Goal: Information Seeking & Learning: Learn about a topic

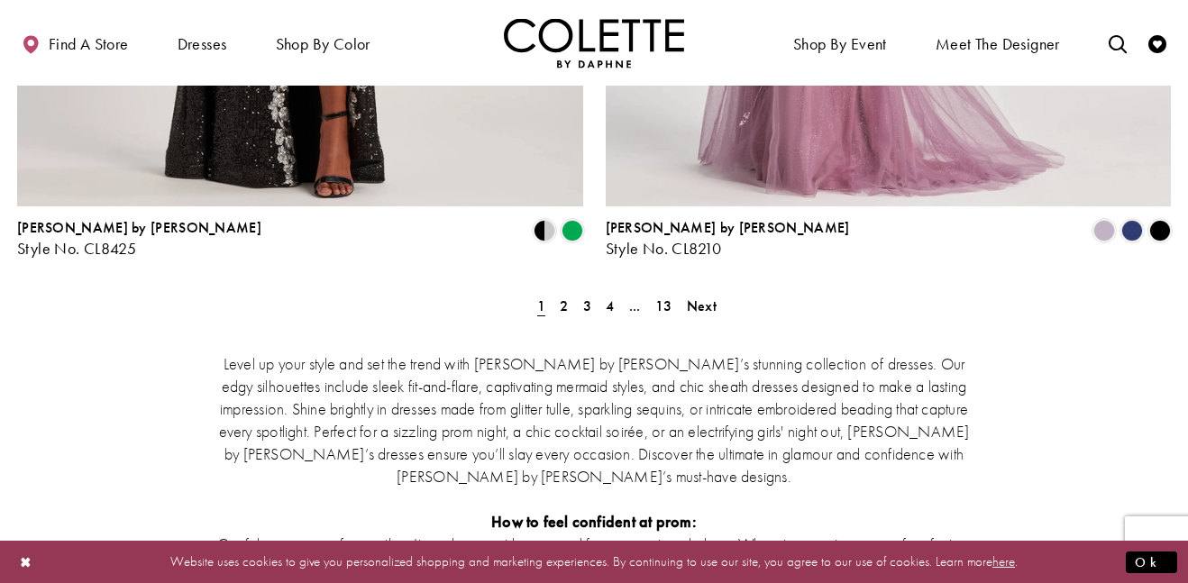
scroll to position [3455, 0]
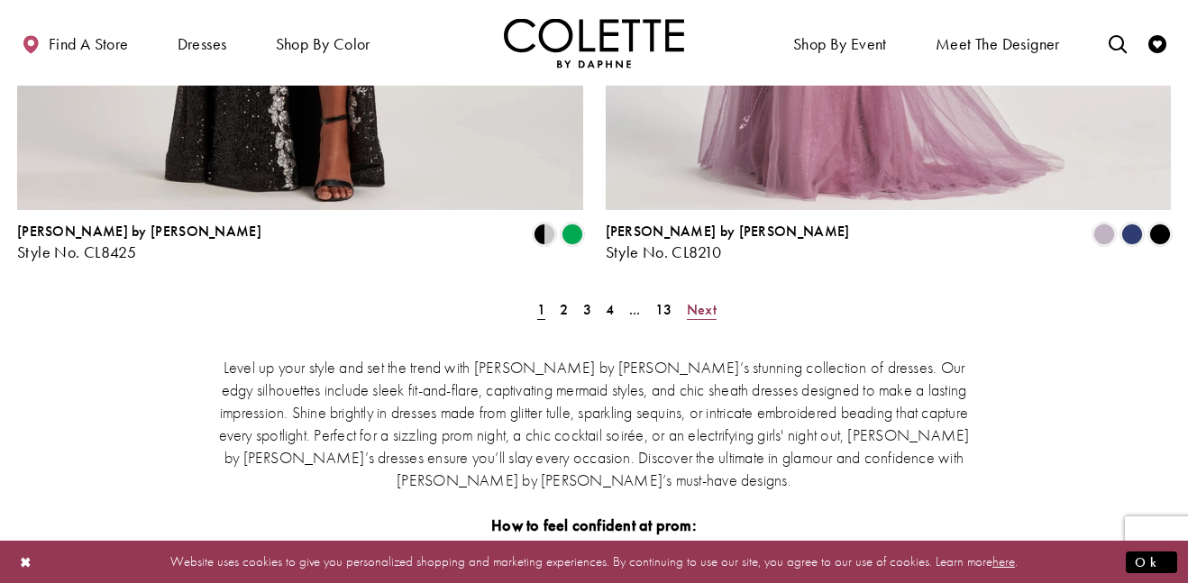
click at [701, 300] on span "Next" at bounding box center [702, 309] width 30 height 19
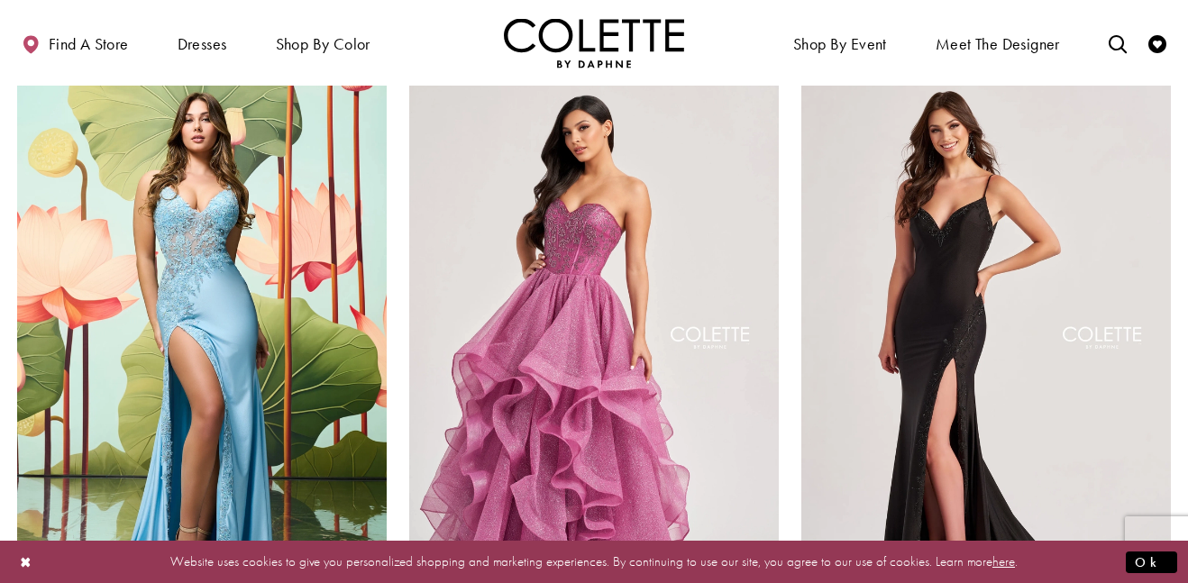
scroll to position [2111, 0]
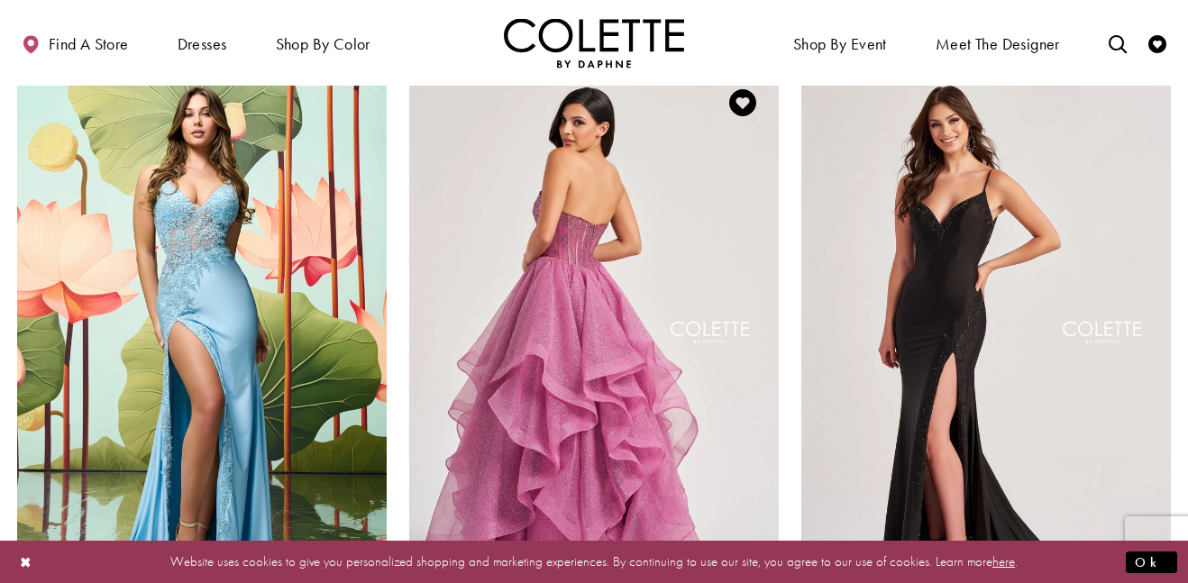
click at [566, 269] on img "Visit Colette by Daphne Style No. CL8200 Page" at bounding box center [594, 335] width 370 height 537
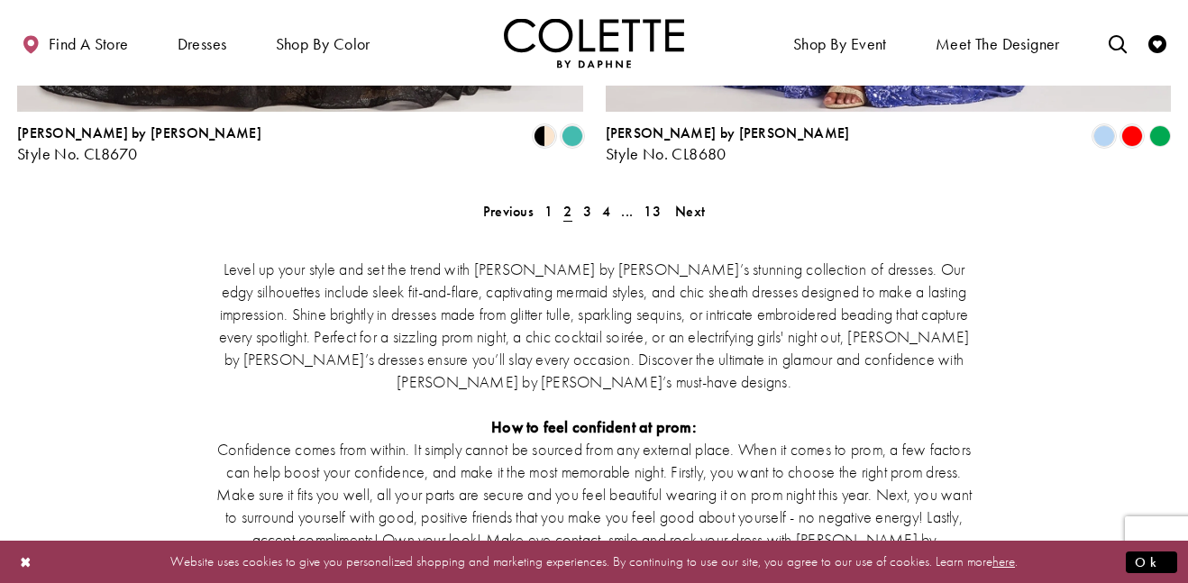
scroll to position [3551, 0]
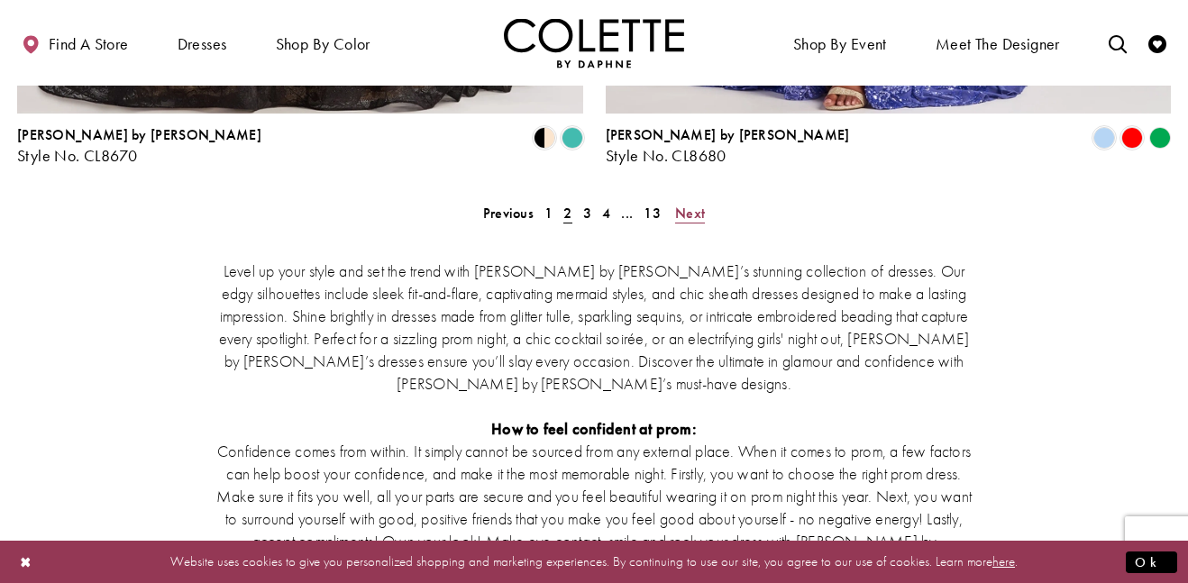
click at [692, 204] on span "Next" at bounding box center [690, 213] width 30 height 19
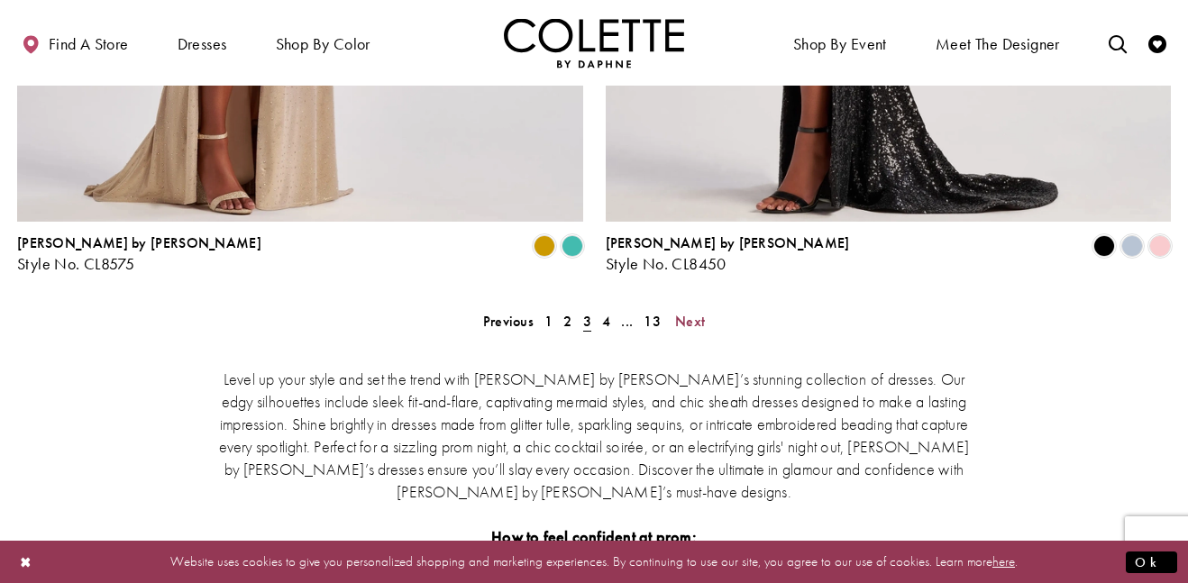
scroll to position [3449, 0]
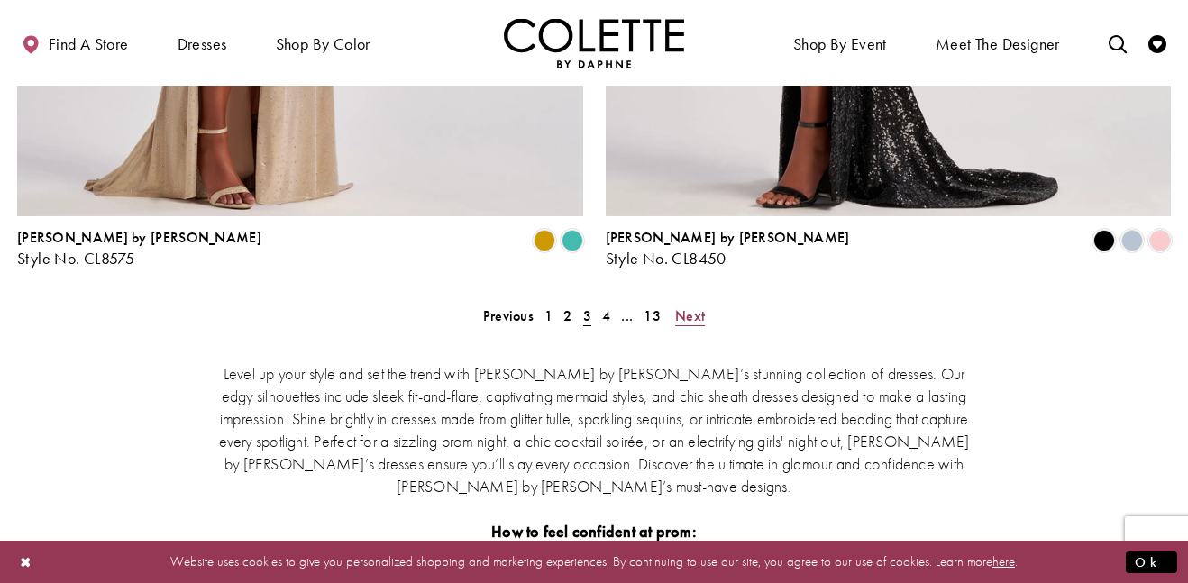
click at [687, 307] on span "Next" at bounding box center [690, 316] width 30 height 19
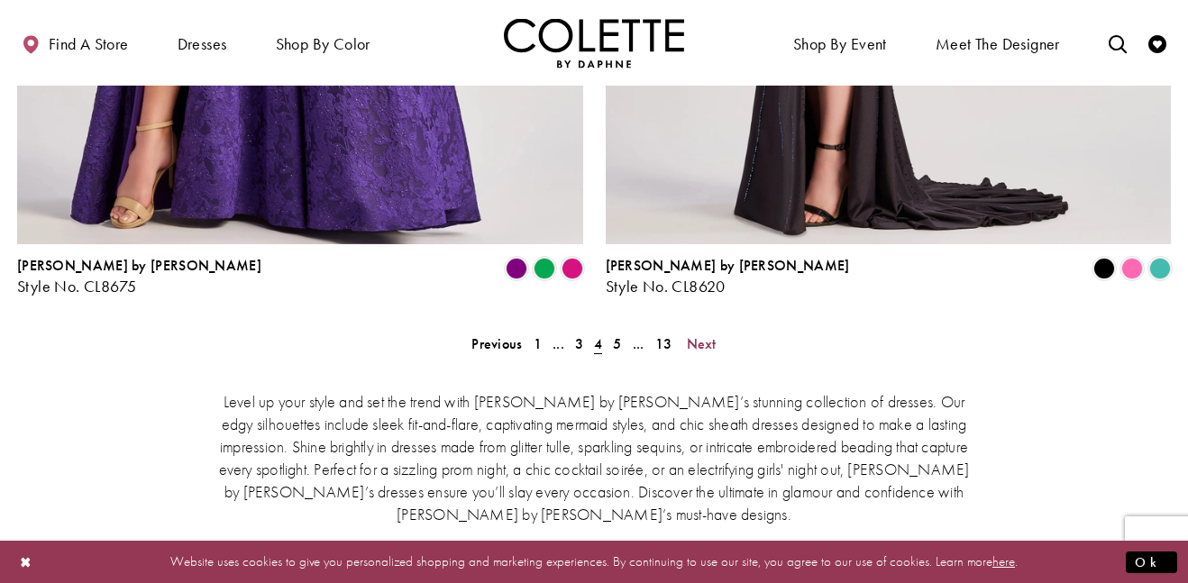
scroll to position [3422, 0]
click at [568, 257] on span "Product List" at bounding box center [573, 268] width 22 height 22
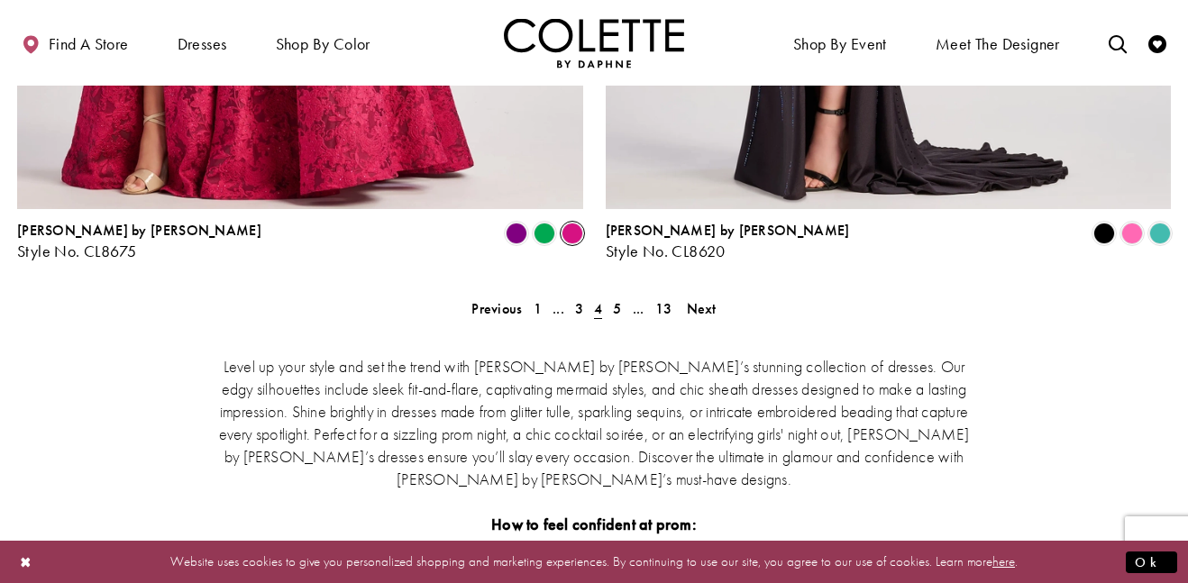
scroll to position [3468, 0]
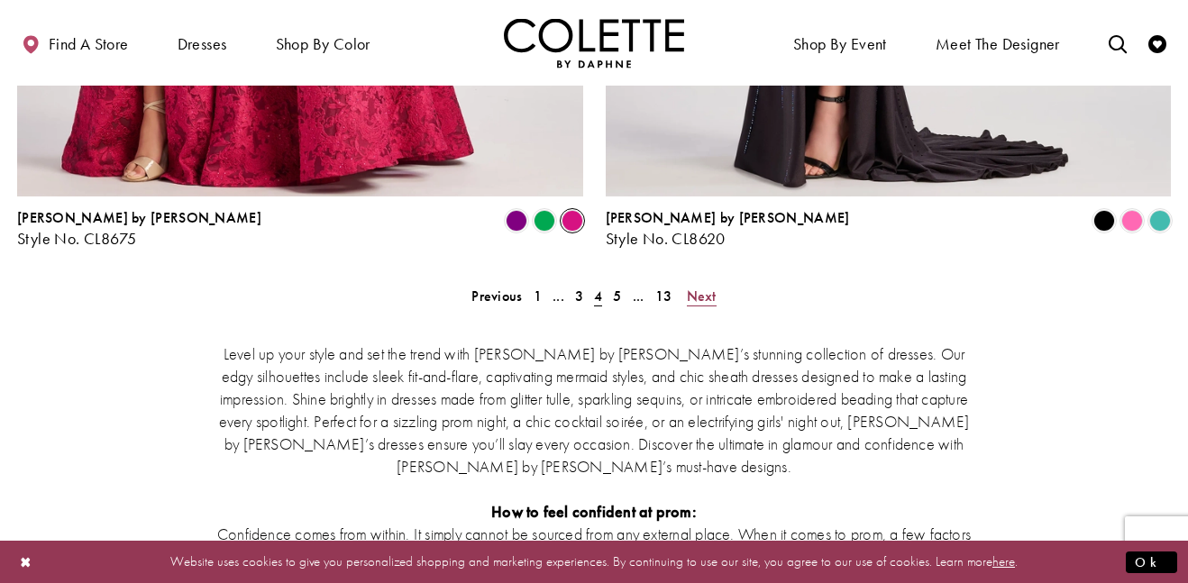
click at [700, 287] on span "Next" at bounding box center [702, 296] width 30 height 19
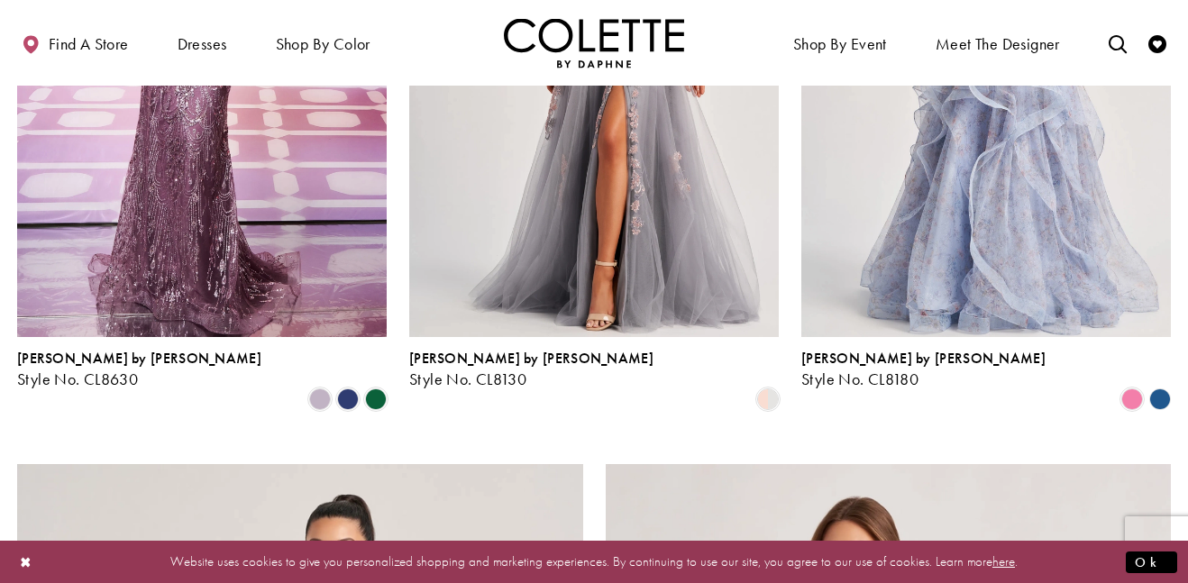
scroll to position [2388, 0]
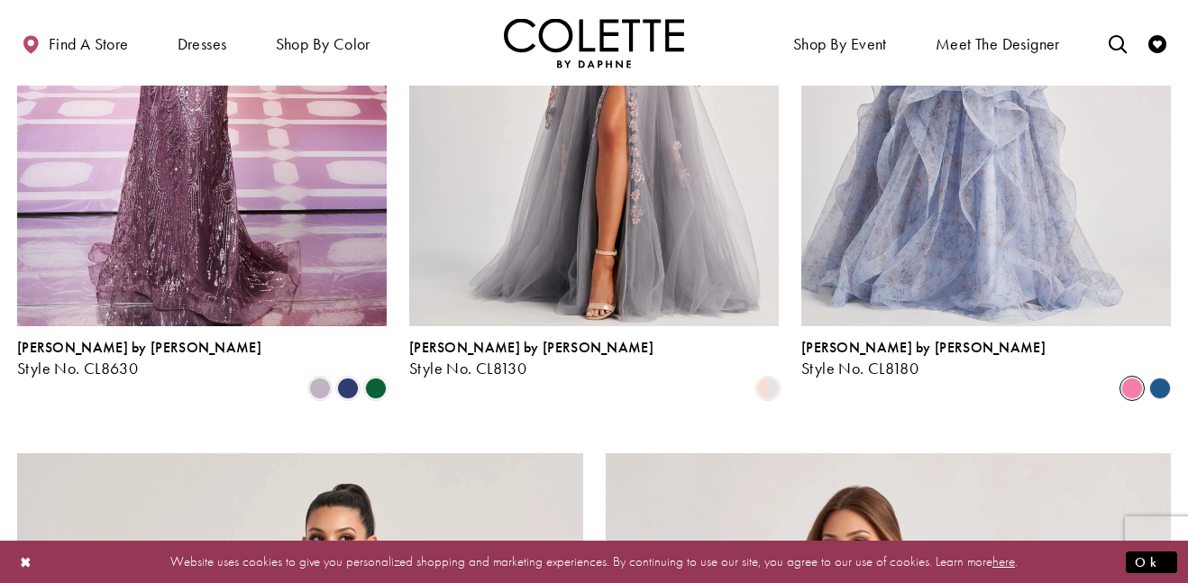
click at [1135, 378] on span "Product List" at bounding box center [1133, 389] width 22 height 22
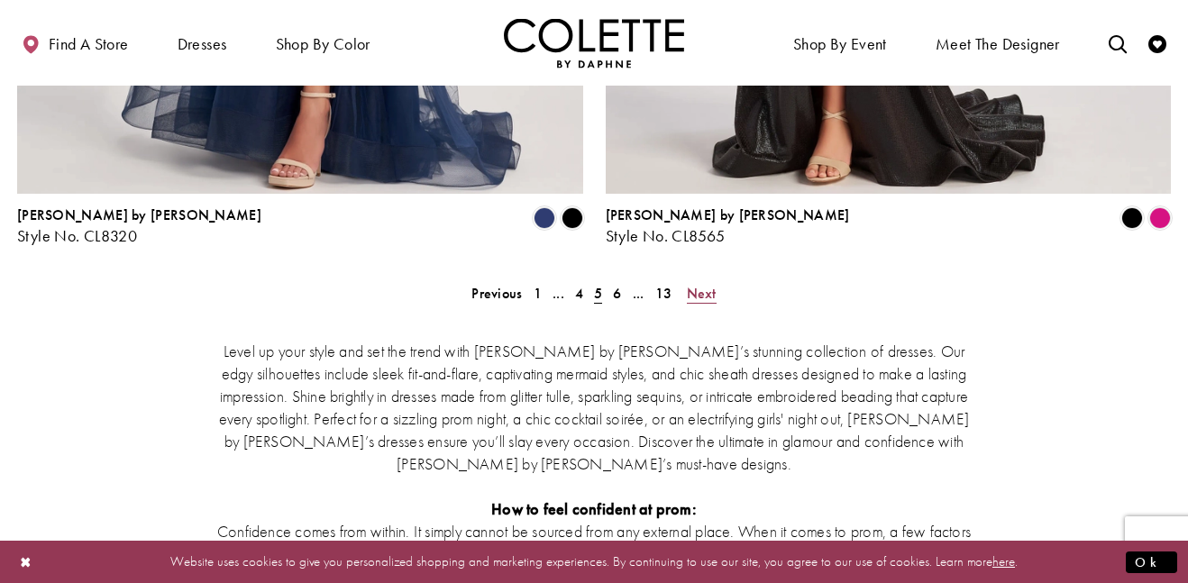
scroll to position [3475, 0]
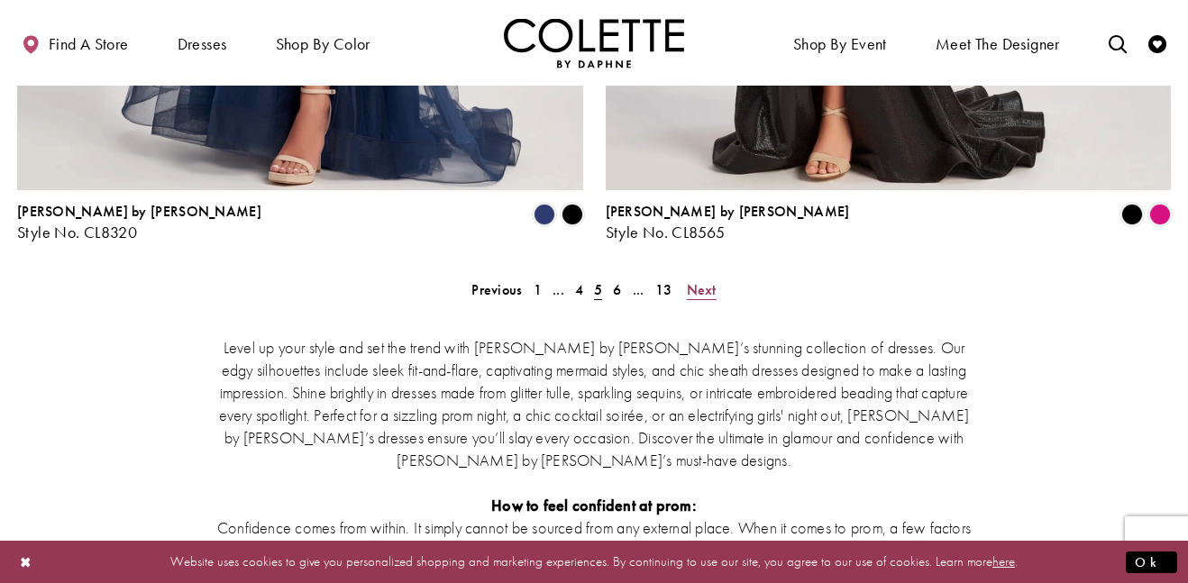
click at [695, 280] on span "Next" at bounding box center [702, 289] width 30 height 19
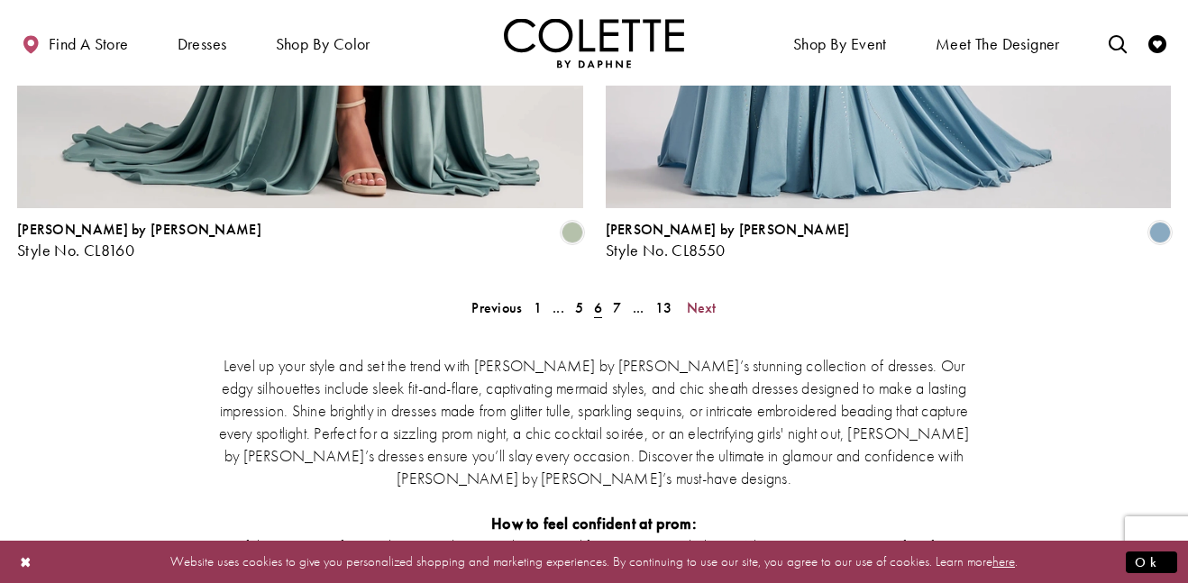
scroll to position [3456, 0]
click at [700, 299] on span "Next" at bounding box center [702, 308] width 30 height 19
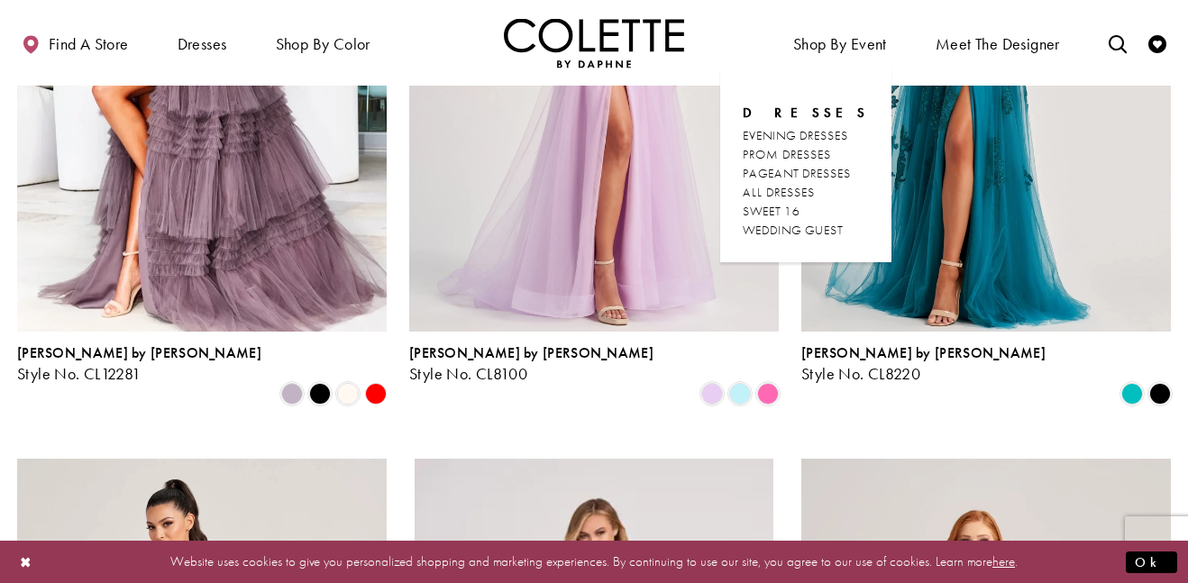
scroll to position [389, 0]
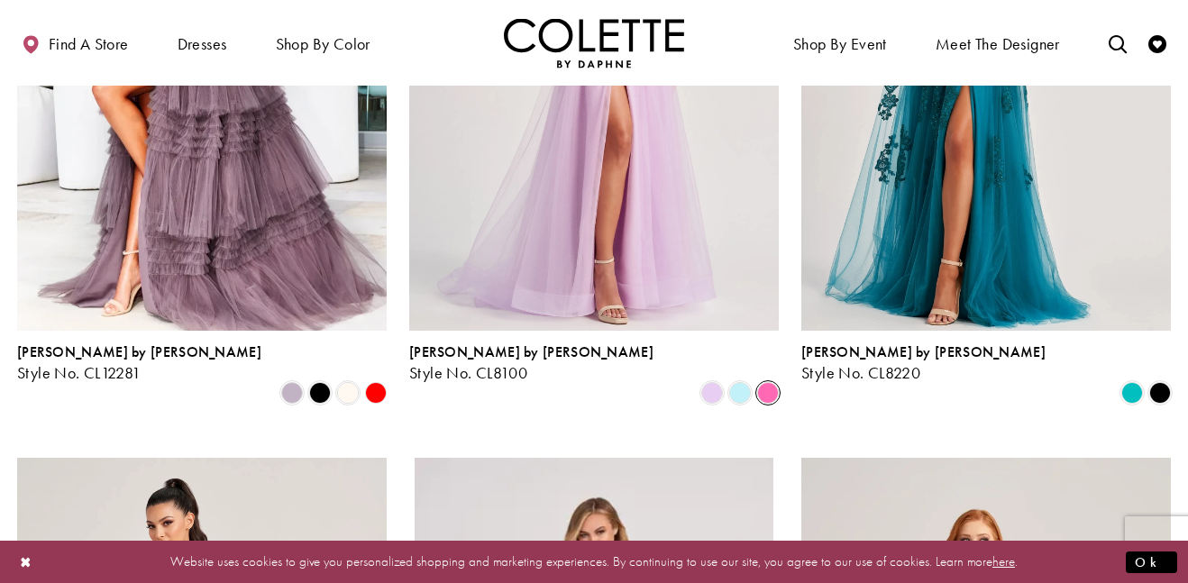
click at [763, 382] on span "Product List" at bounding box center [768, 393] width 22 height 22
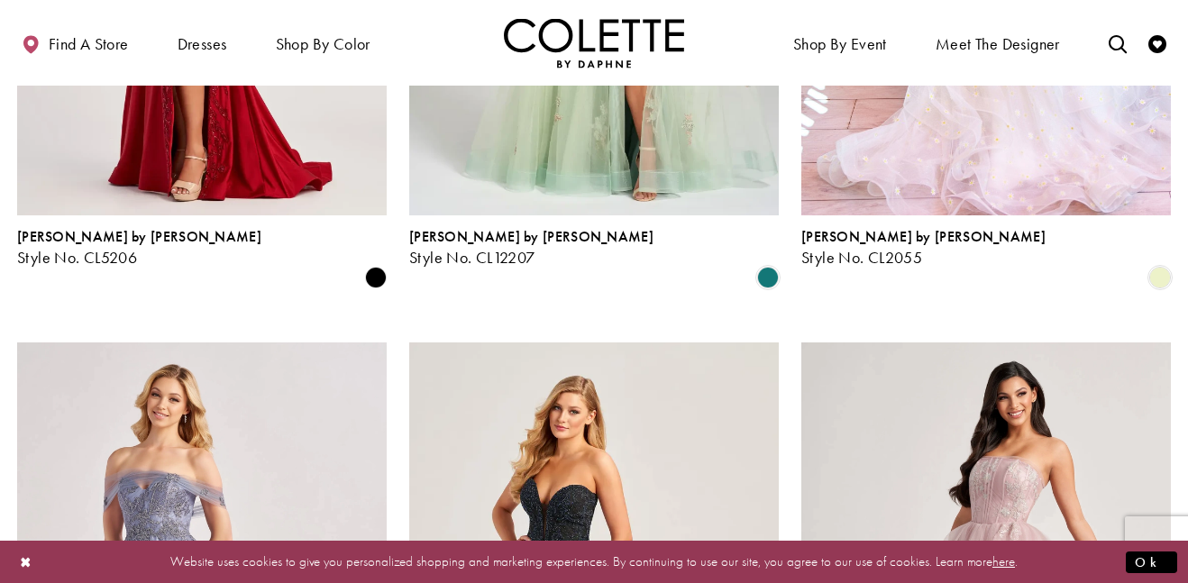
scroll to position [1836, 0]
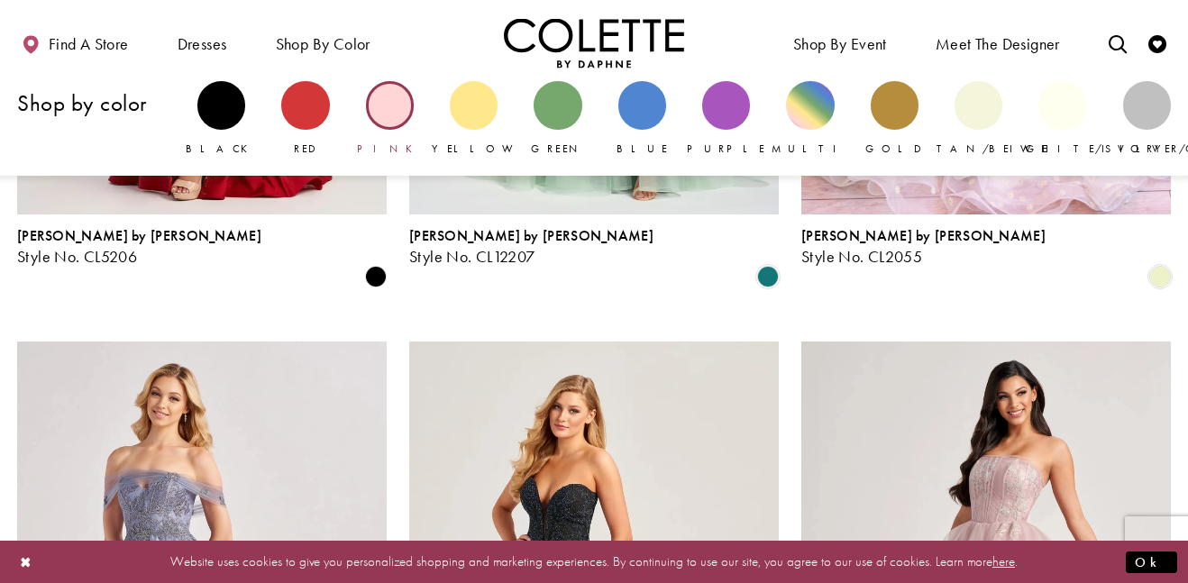
click at [398, 128] on link "Pink" at bounding box center [390, 119] width 48 height 76
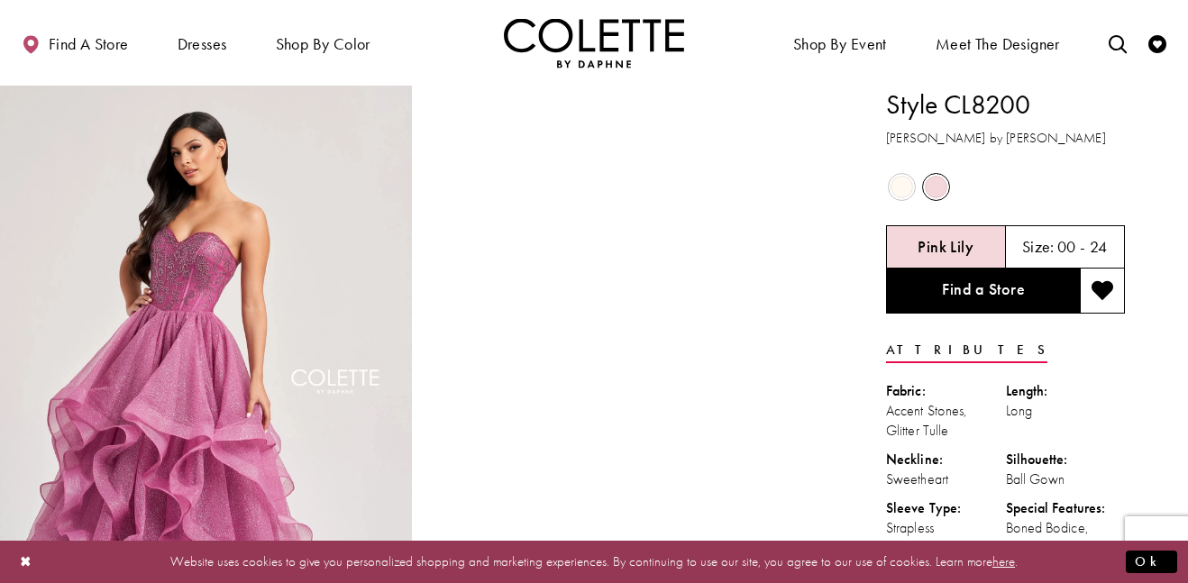
click at [905, 193] on span "Product color controls state depends on size chosen" at bounding box center [902, 187] width 23 height 23
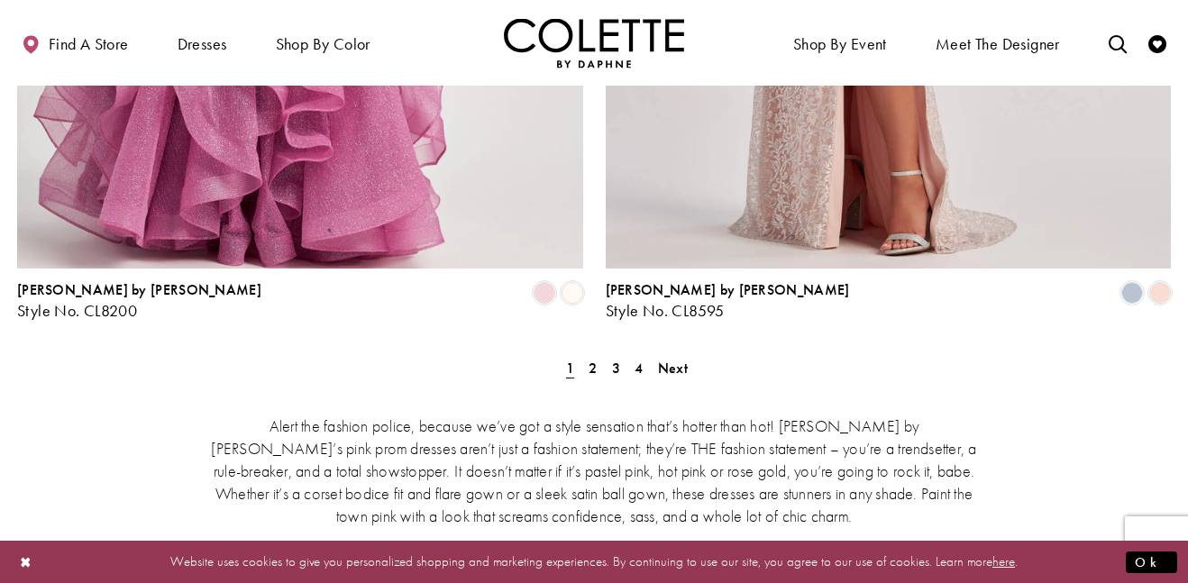
scroll to position [3458, 0]
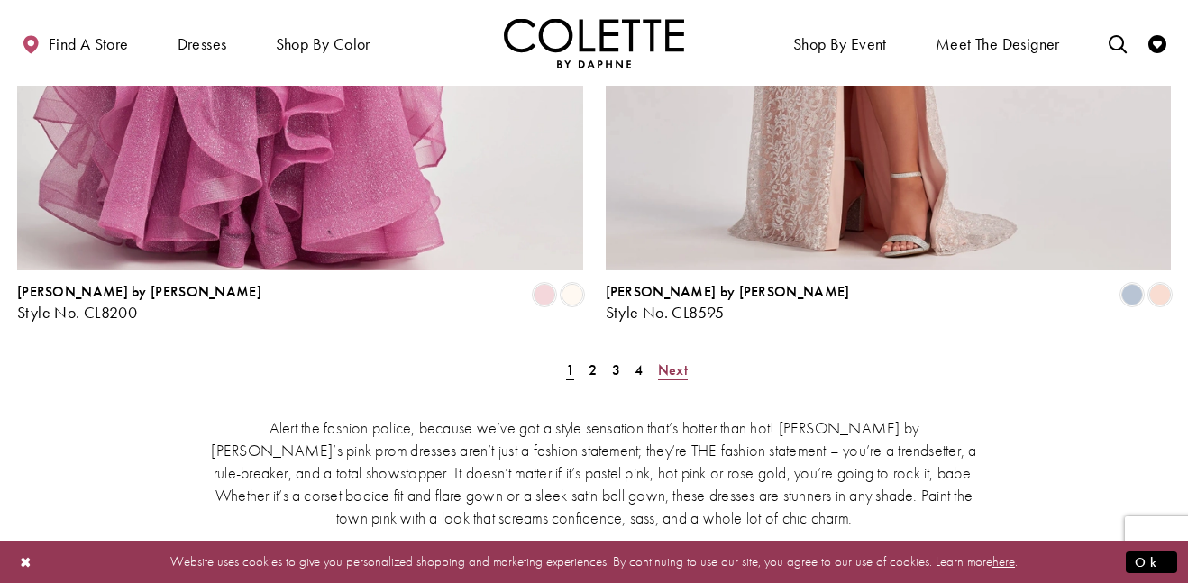
click at [662, 361] on span "Next" at bounding box center [673, 370] width 30 height 19
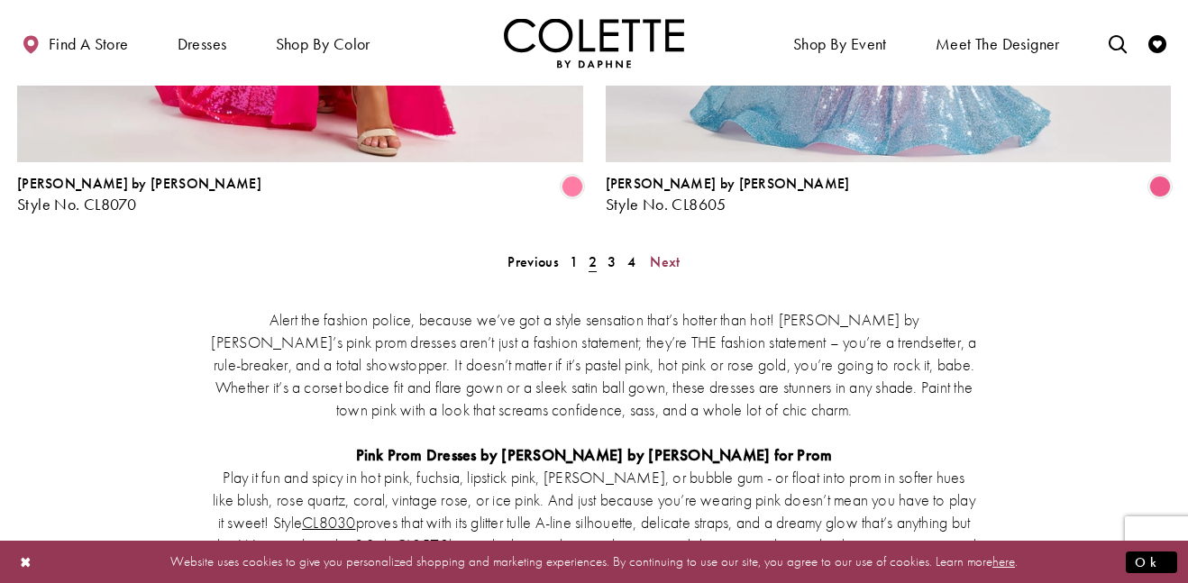
scroll to position [3569, 0]
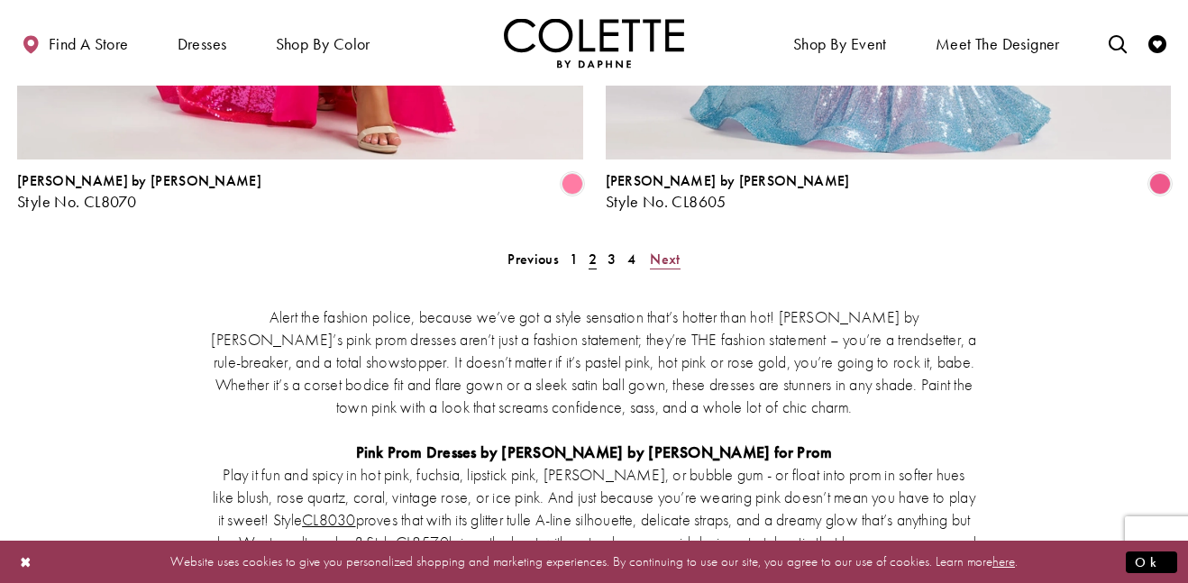
click at [664, 250] on span "Next" at bounding box center [665, 259] width 30 height 19
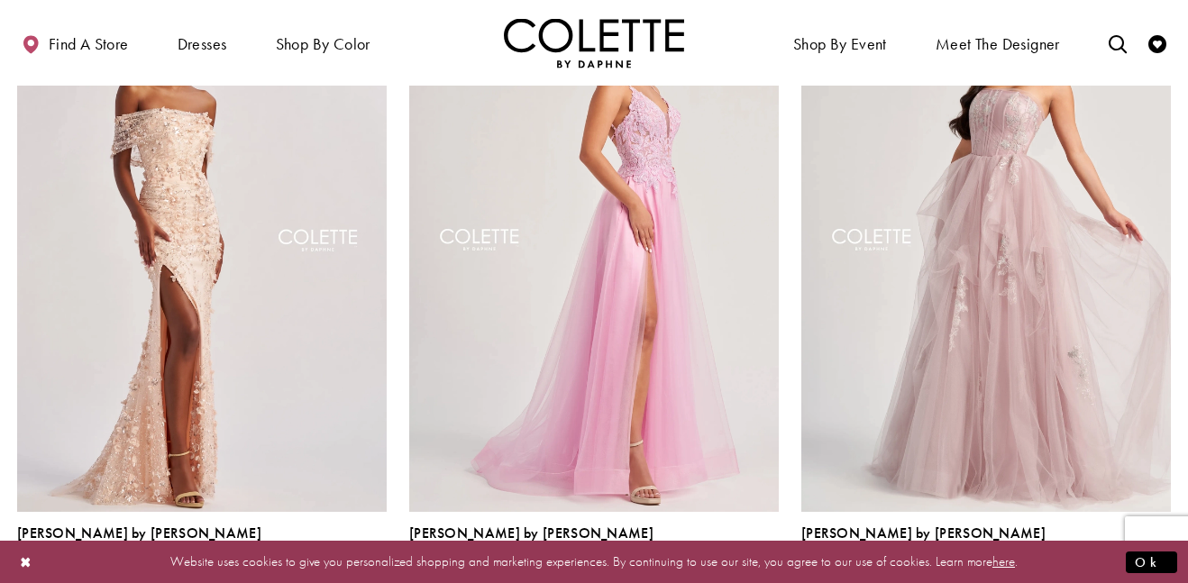
scroll to position [279, 0]
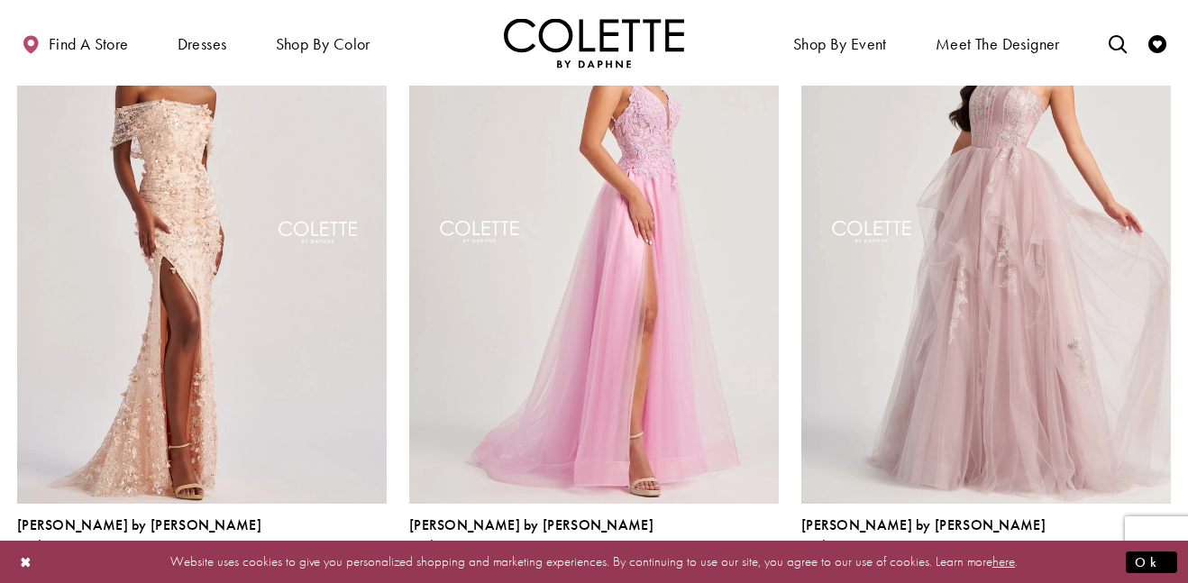
click at [765, 555] on span "Product List" at bounding box center [768, 566] width 22 height 22
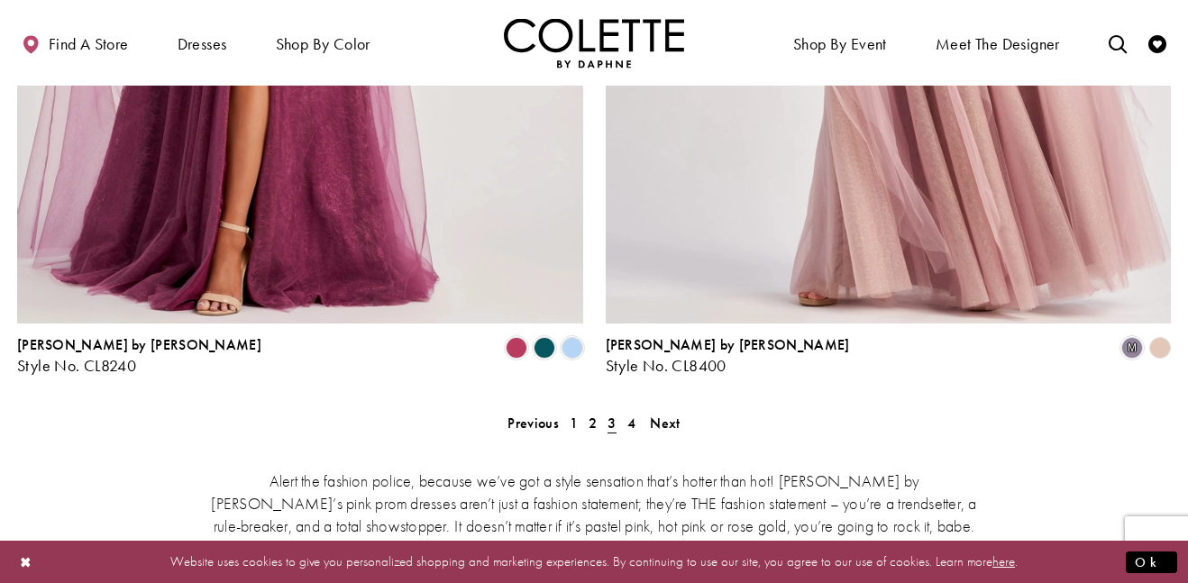
scroll to position [1410, 0]
